Goal: Navigation & Orientation: Find specific page/section

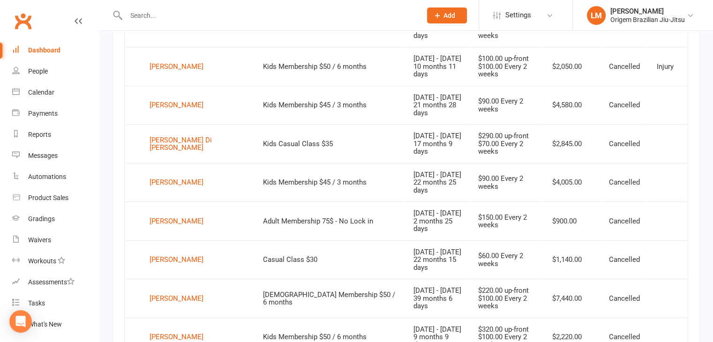
scroll to position [362, 0]
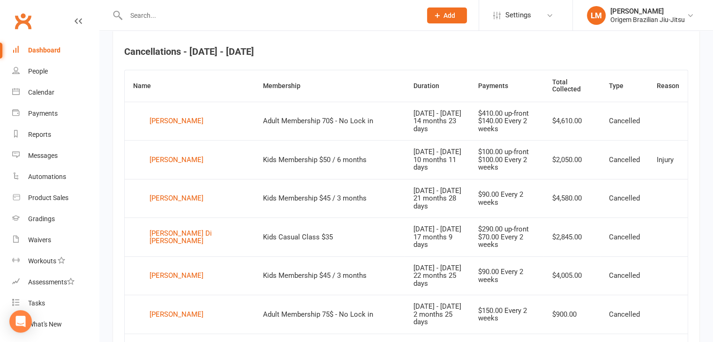
click at [31, 15] on link "Clubworx" at bounding box center [22, 20] width 23 height 23
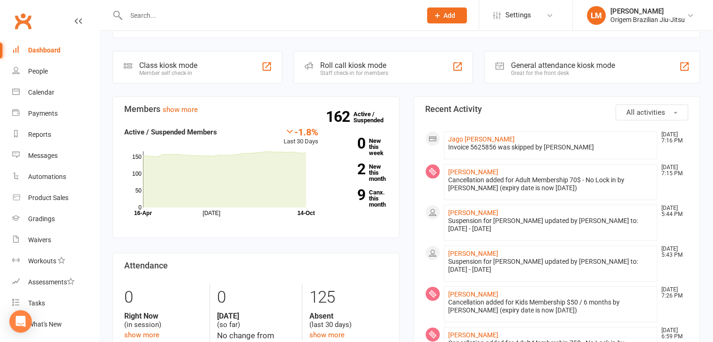
scroll to position [188, 0]
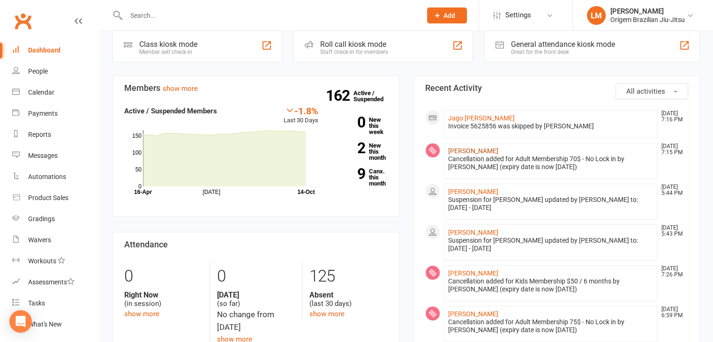
click at [467, 147] on link "[PERSON_NAME]" at bounding box center [473, 151] width 50 height 8
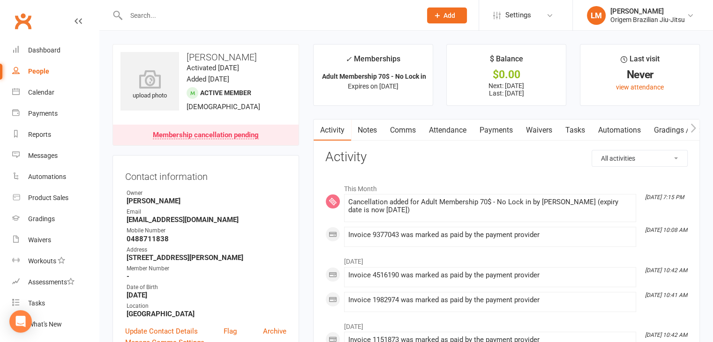
click at [20, 21] on link "Clubworx" at bounding box center [22, 20] width 23 height 23
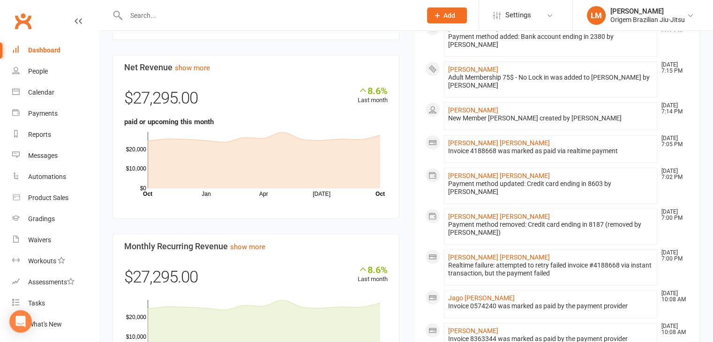
scroll to position [516, 0]
